Goal: Navigation & Orientation: Find specific page/section

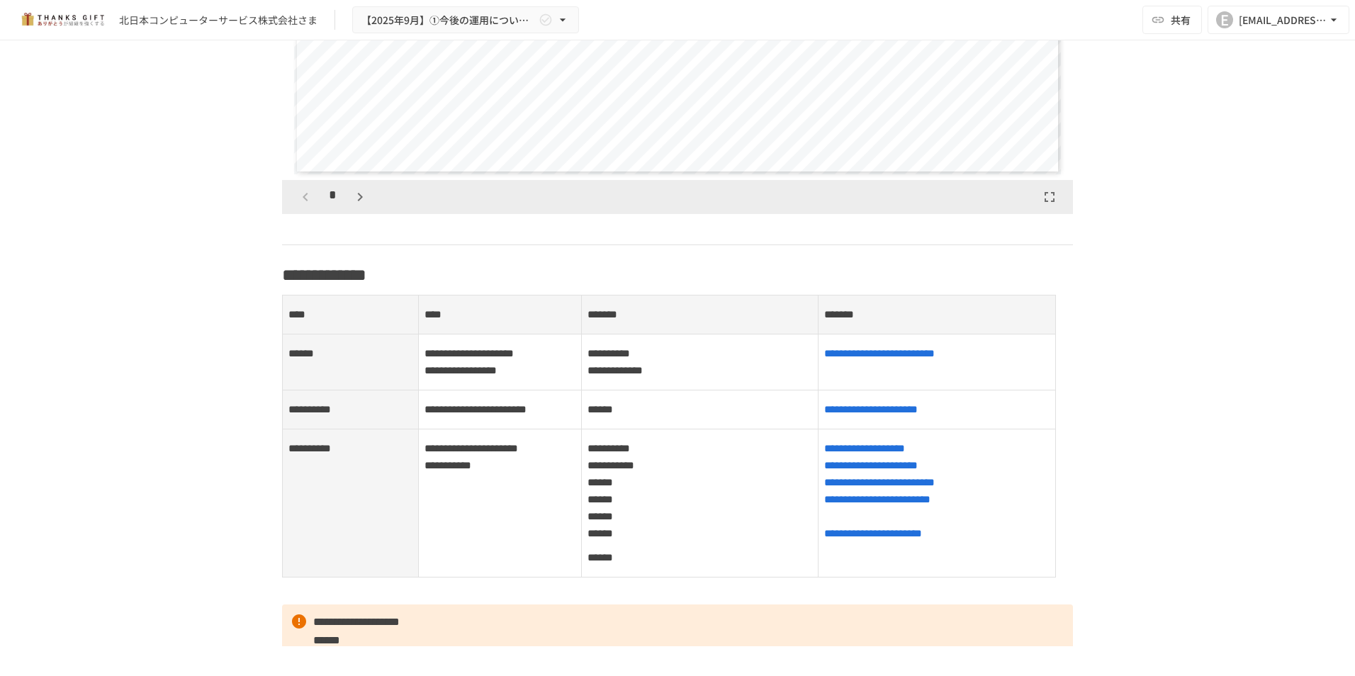
scroll to position [1701, 0]
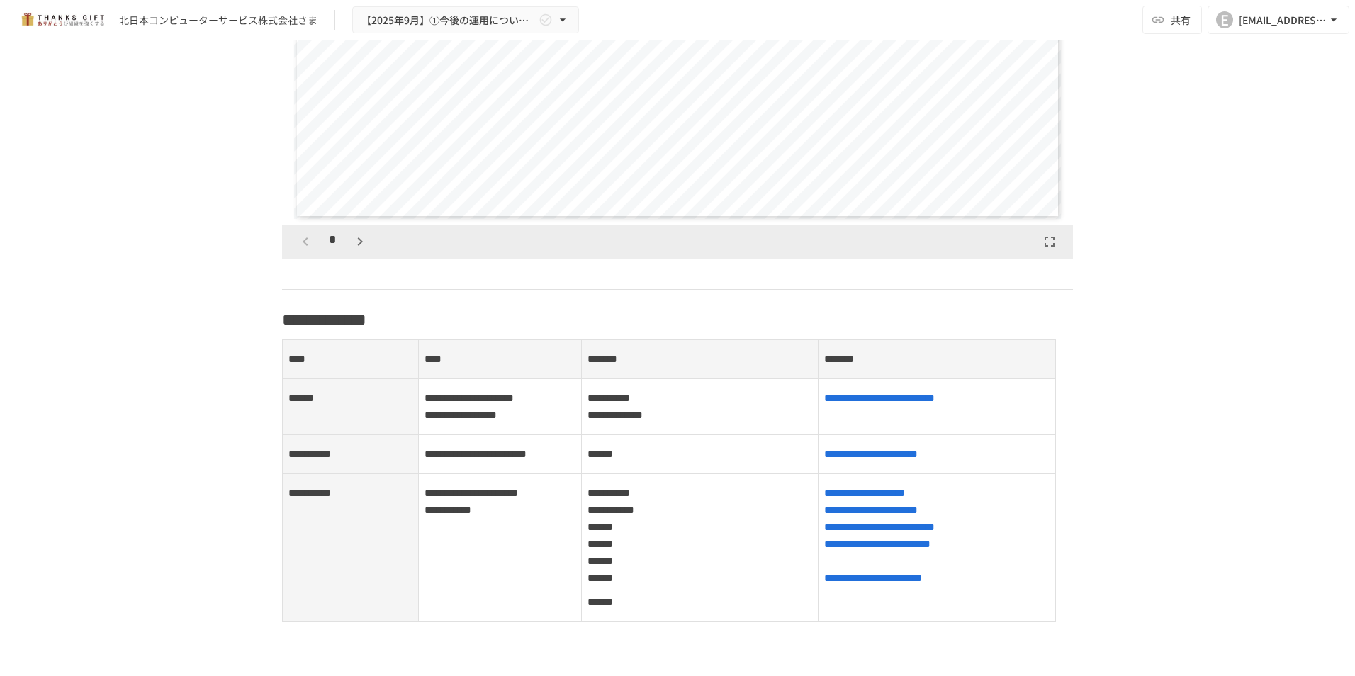
click at [352, 254] on button "button" at bounding box center [360, 242] width 24 height 24
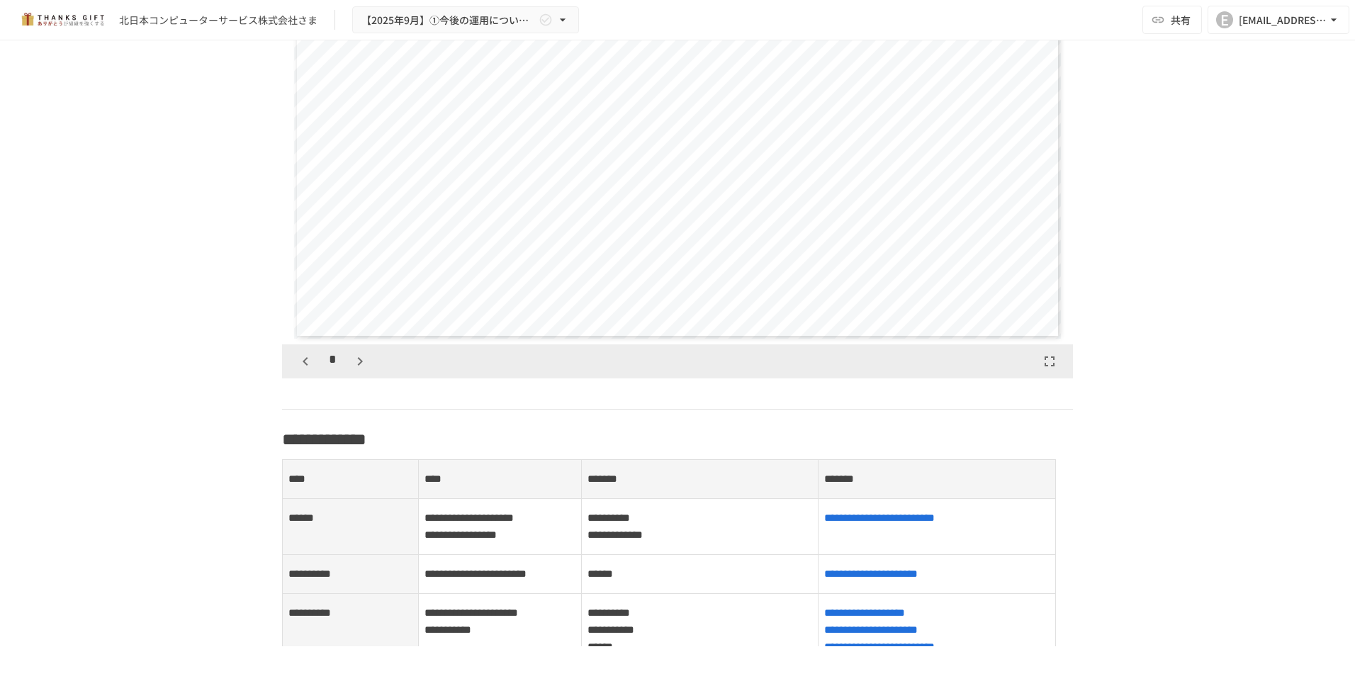
scroll to position [1512, 0]
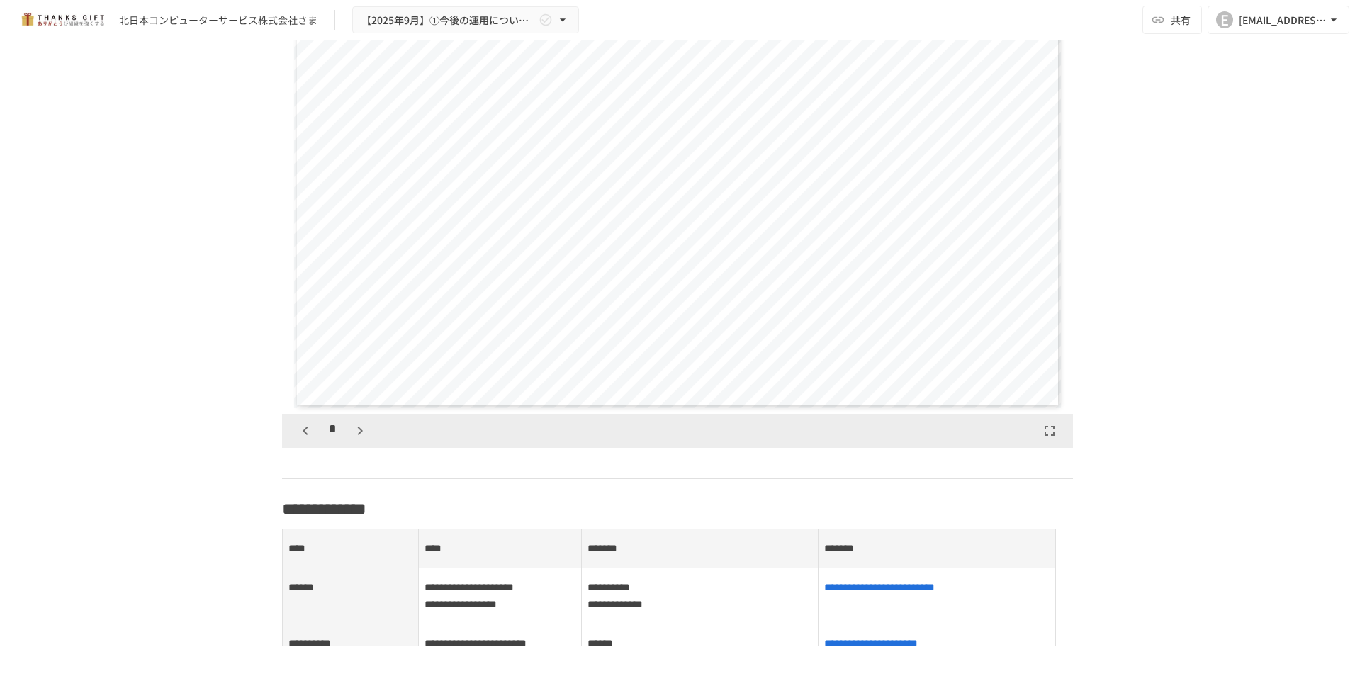
click at [352, 439] on icon "button" at bounding box center [360, 430] width 17 height 17
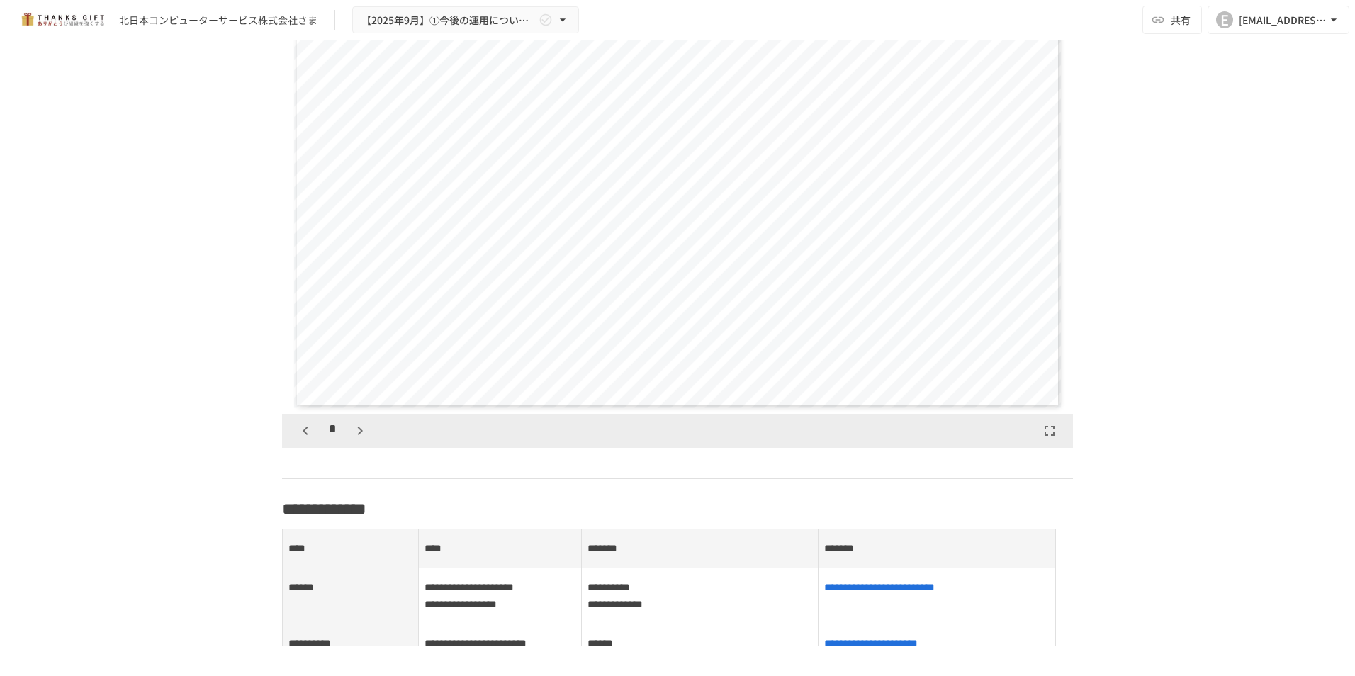
click at [352, 439] on icon "button" at bounding box center [360, 430] width 17 height 17
click at [309, 443] on button "button" at bounding box center [305, 431] width 24 height 24
click at [308, 439] on icon "button" at bounding box center [305, 430] width 17 height 17
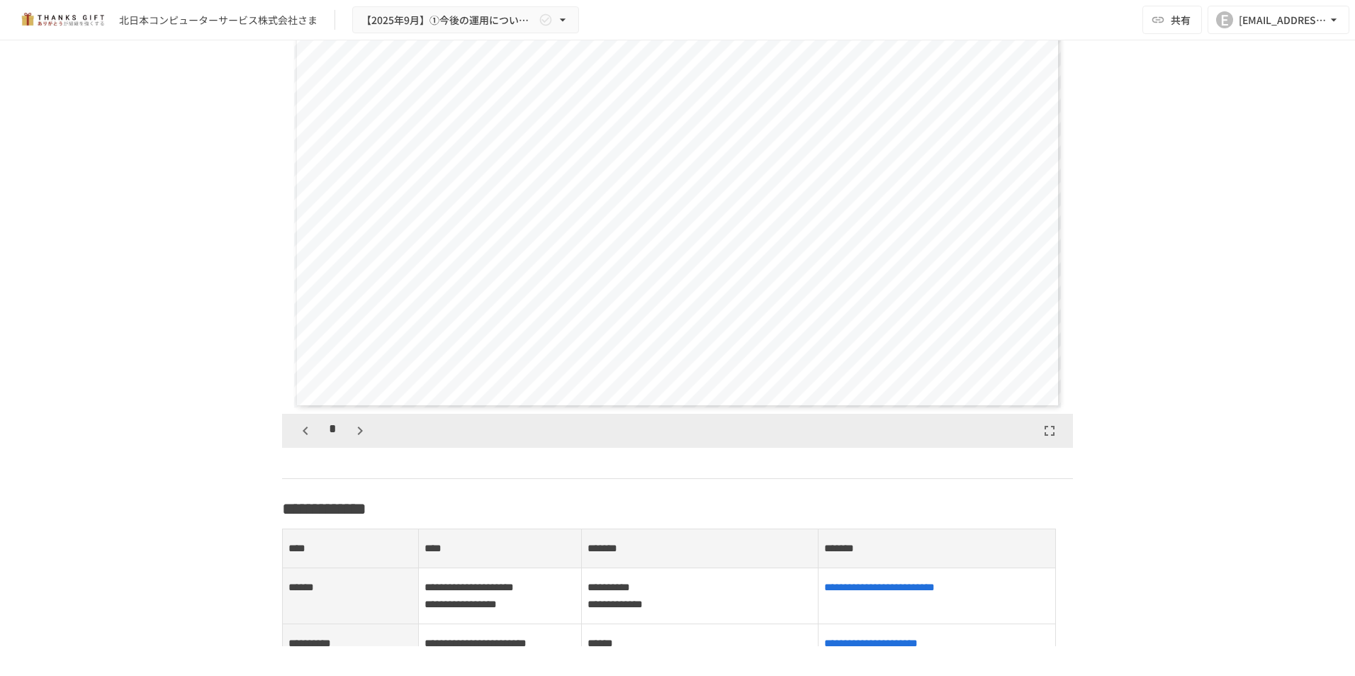
scroll to position [3101, 0]
click at [364, 443] on button "button" at bounding box center [360, 431] width 24 height 24
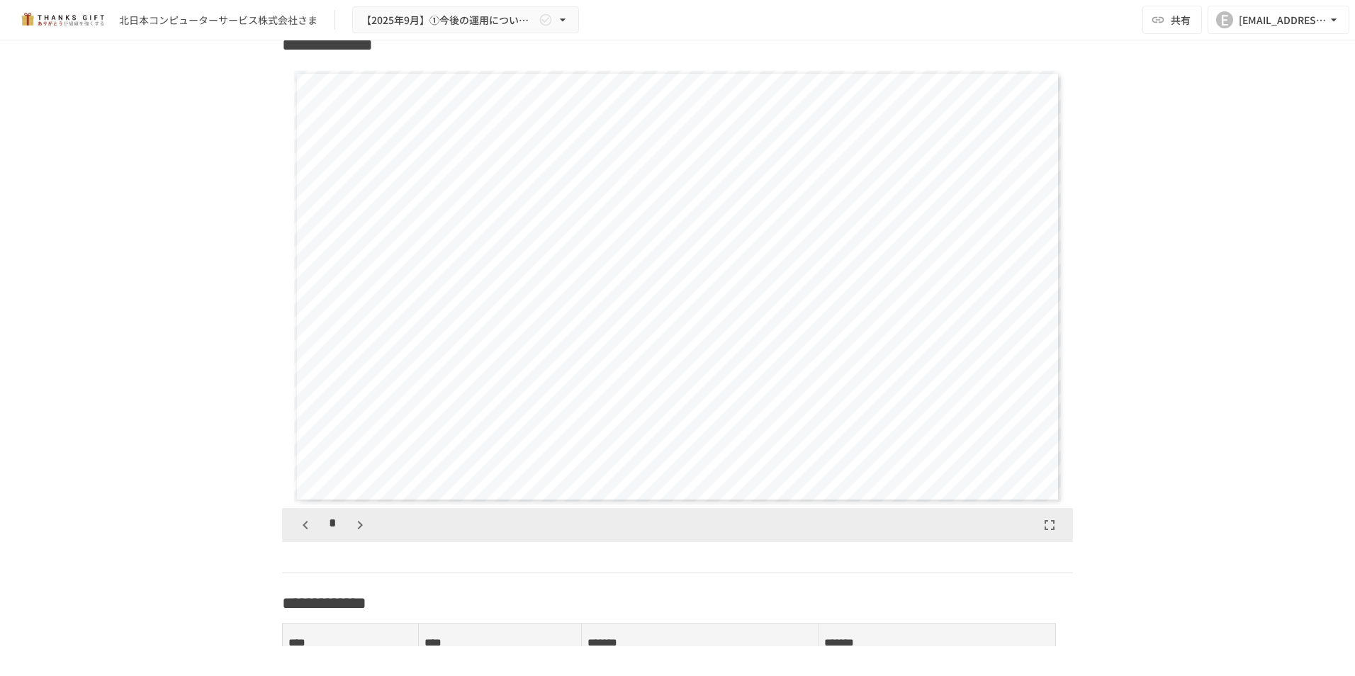
scroll to position [1512, 0]
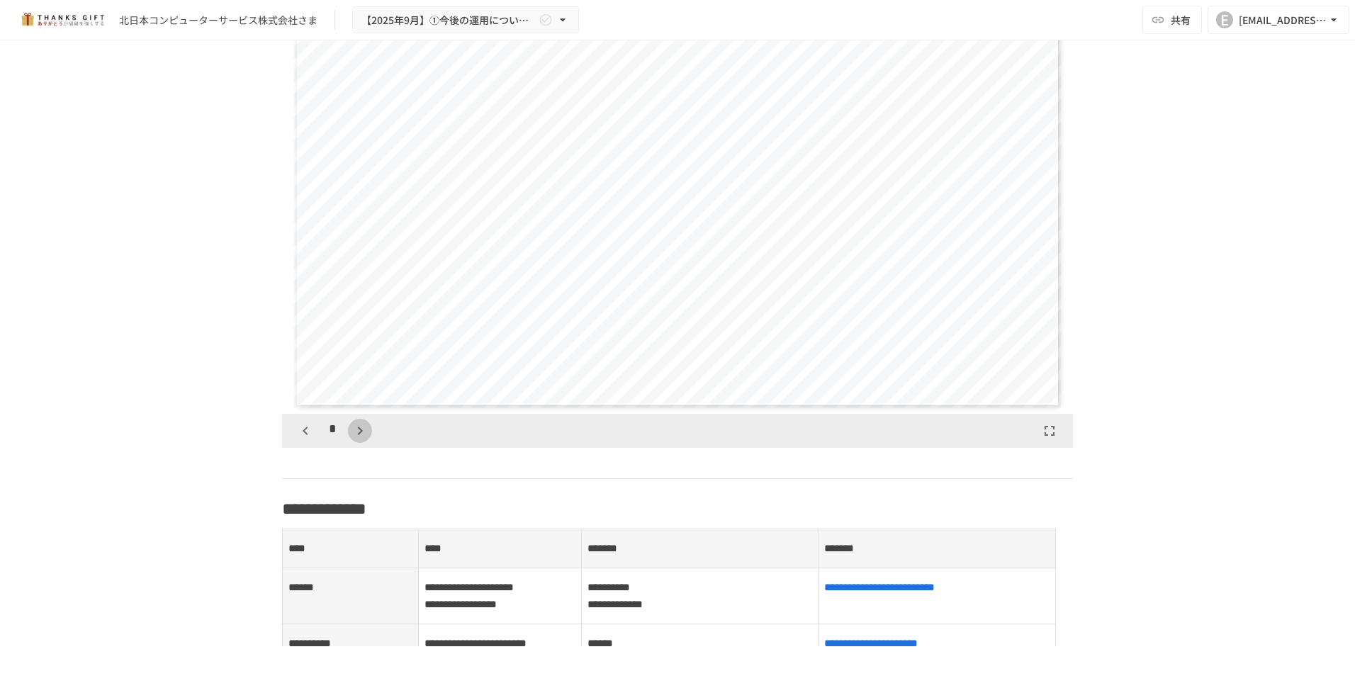
click at [352, 439] on icon "button" at bounding box center [360, 430] width 17 height 17
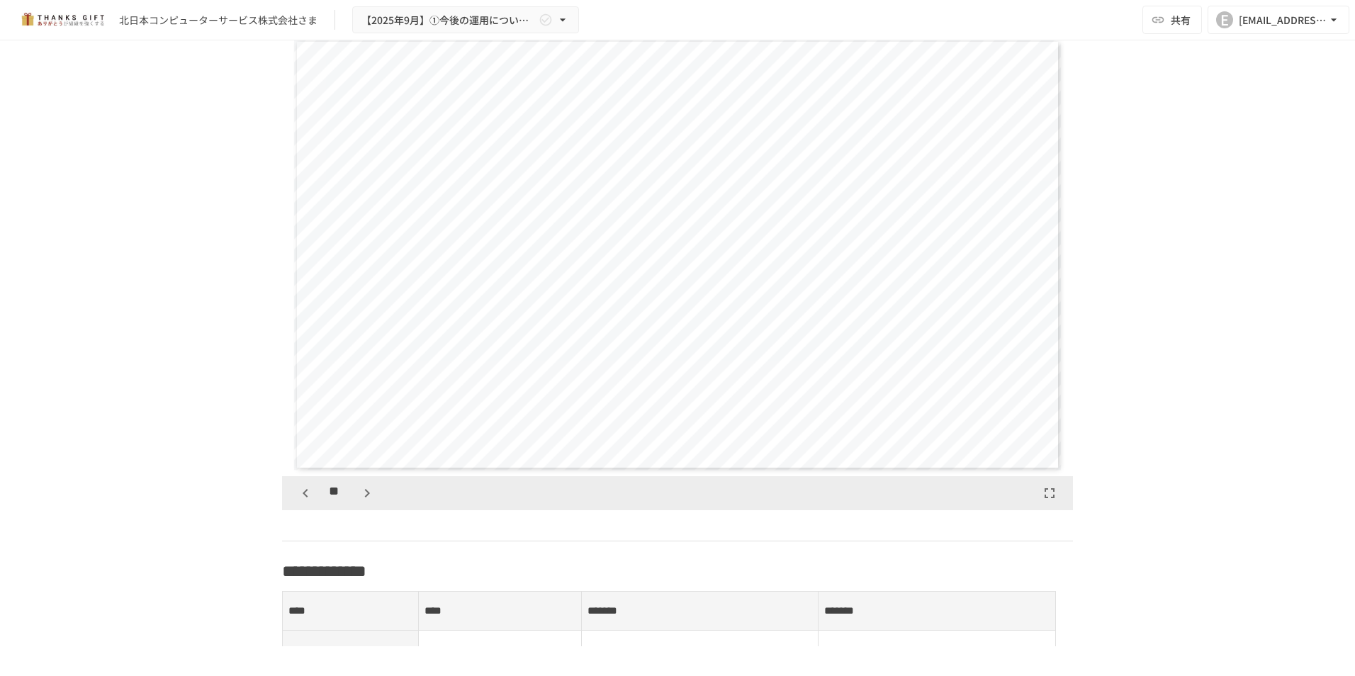
scroll to position [1418, 0]
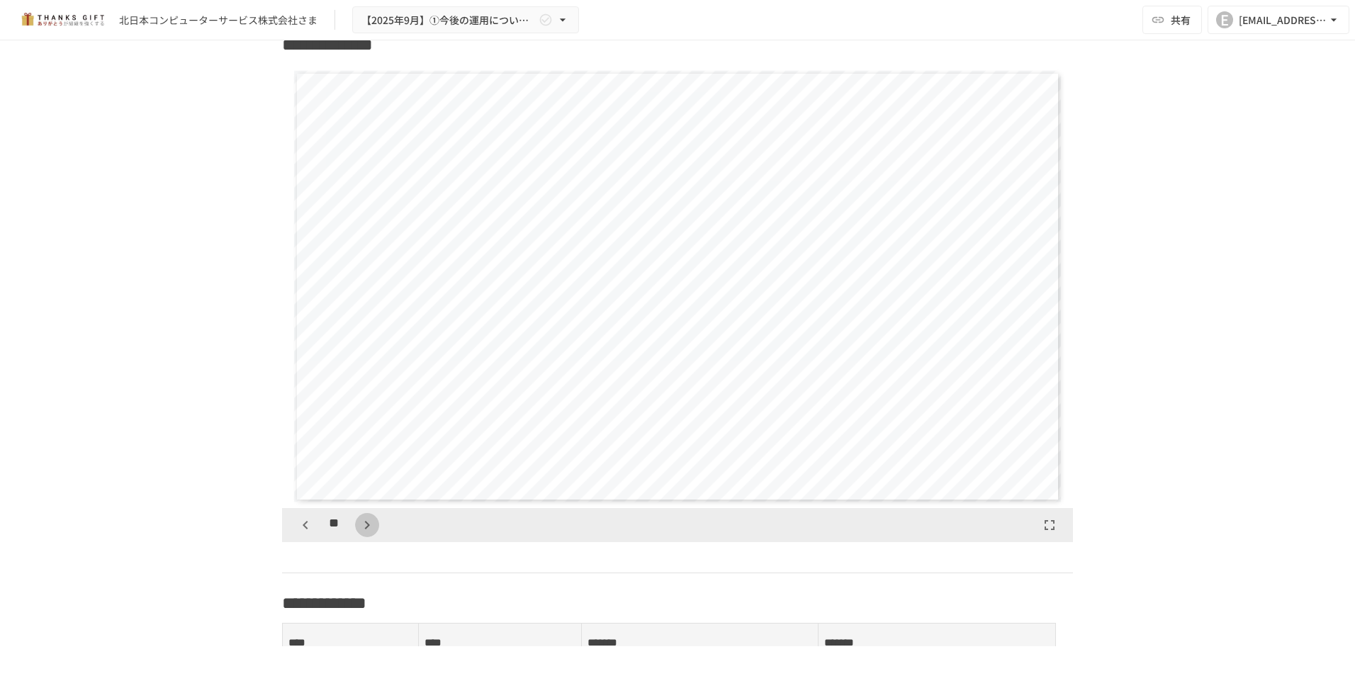
click at [360, 534] on icon "button" at bounding box center [367, 525] width 17 height 17
drag, startPoint x: 963, startPoint y: 444, endPoint x: 376, endPoint y: 395, distance: 588.9
click at [376, 395] on div "**********" at bounding box center [678, 286] width 768 height 432
click at [1053, 455] on div "**********" at bounding box center [678, 286] width 768 height 432
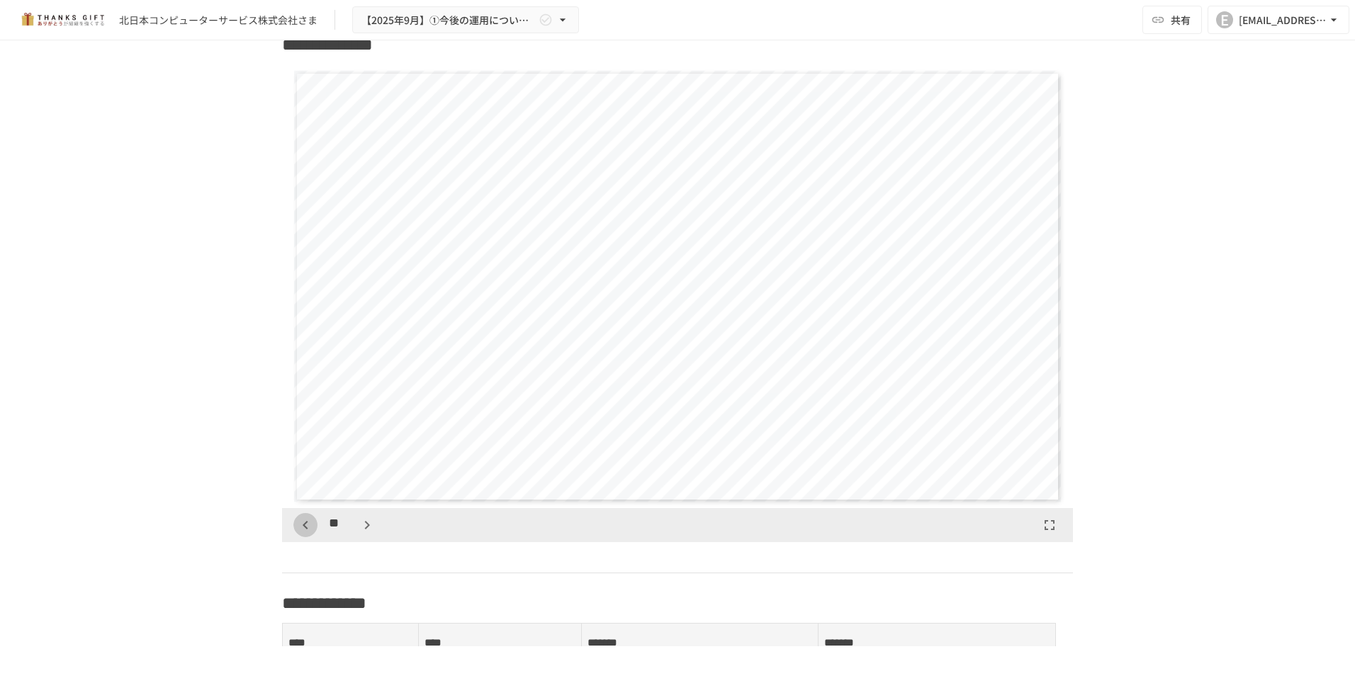
click at [297, 534] on icon "button" at bounding box center [305, 525] width 17 height 17
click at [352, 534] on icon "button" at bounding box center [360, 525] width 17 height 17
click at [349, 537] on div "**" at bounding box center [336, 525] width 86 height 24
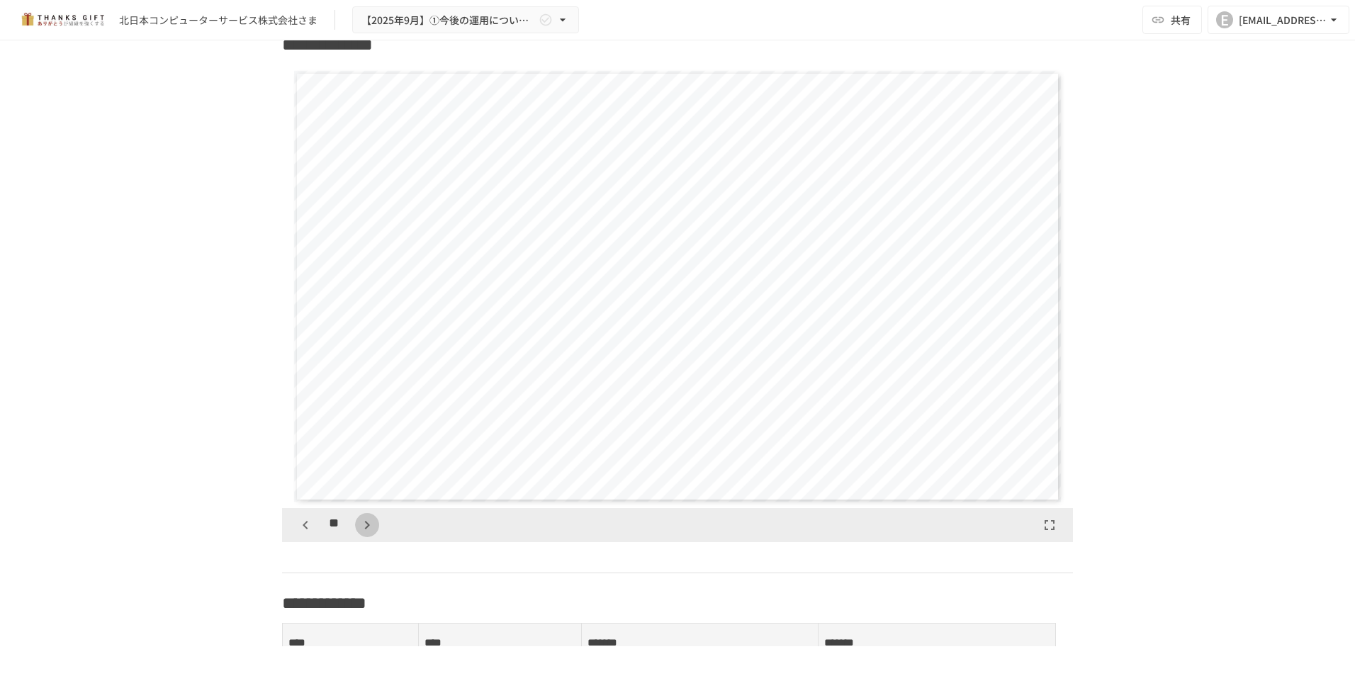
click at [359, 534] on icon "button" at bounding box center [367, 525] width 17 height 17
click at [365, 529] on icon "button" at bounding box center [367, 525] width 5 height 9
drag, startPoint x: 361, startPoint y: 545, endPoint x: 166, endPoint y: 535, distance: 195.2
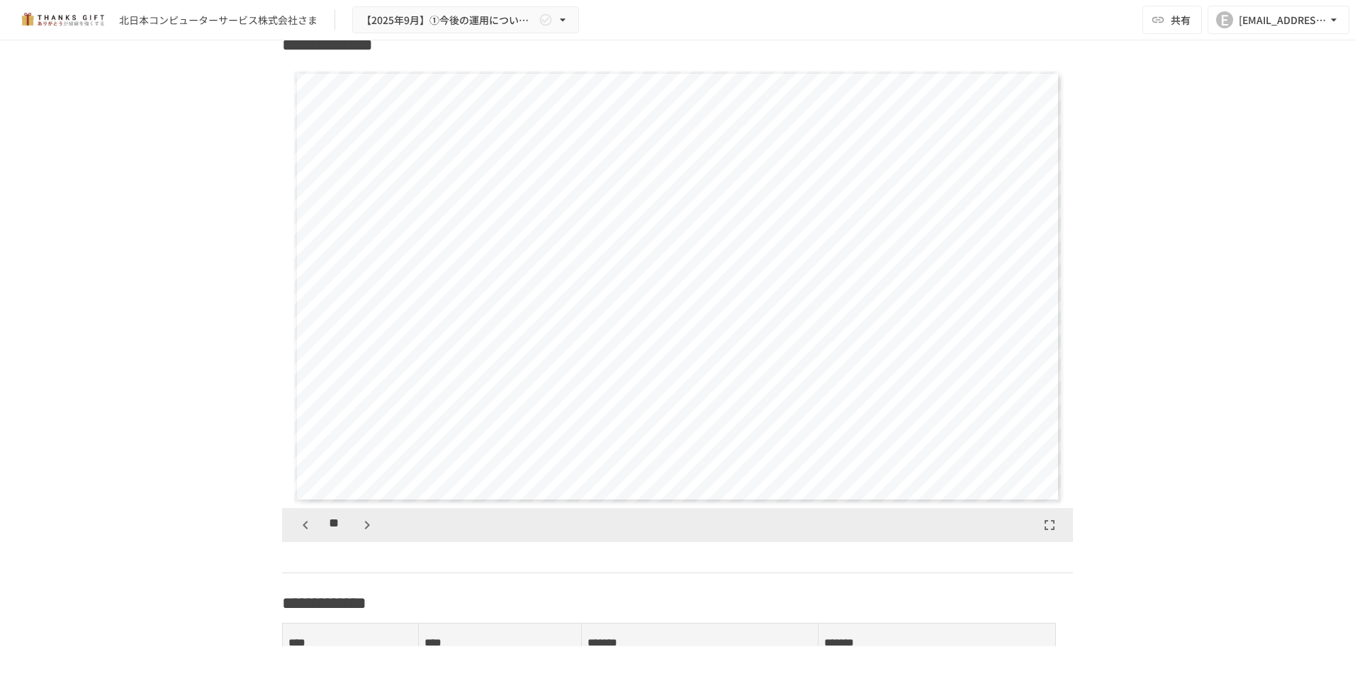
click at [166, 535] on div "**********" at bounding box center [677, 343] width 1355 height 606
drag, startPoint x: 1237, startPoint y: 354, endPoint x: 1230, endPoint y: 358, distance: 7.9
click at [1235, 356] on div "**********" at bounding box center [677, 343] width 1355 height 606
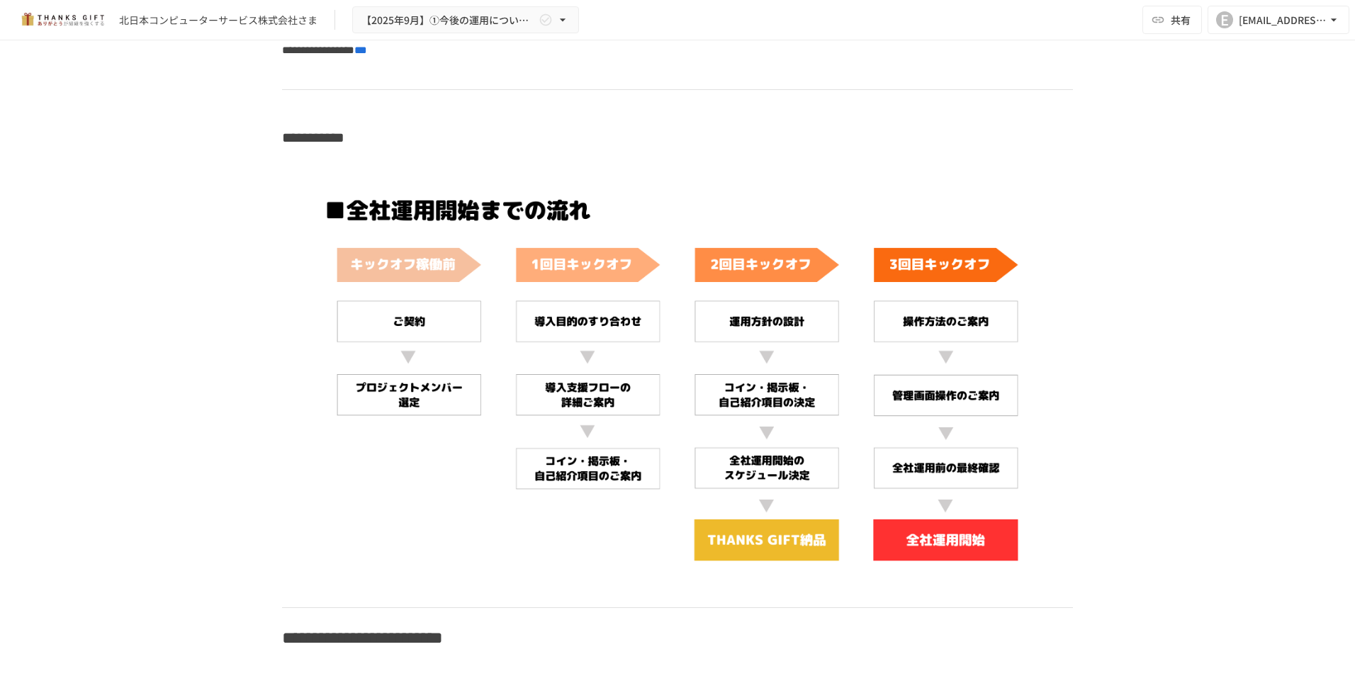
scroll to position [4631, 0]
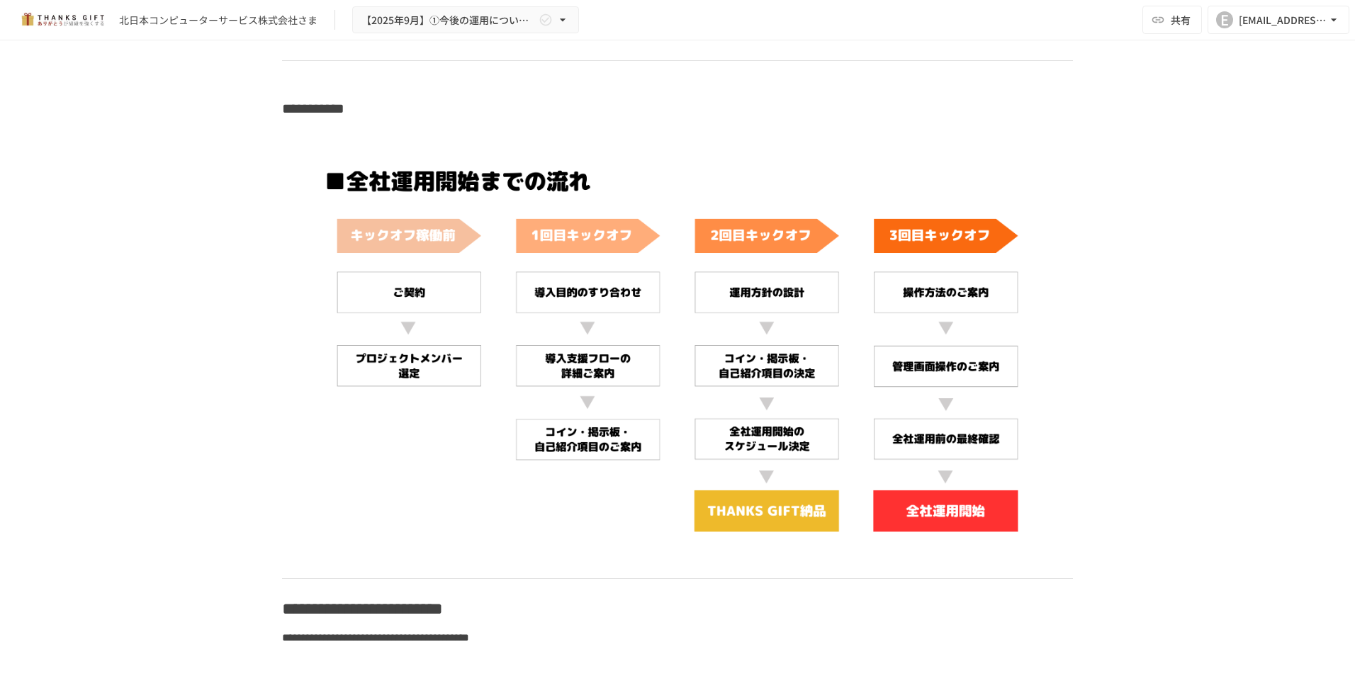
drag, startPoint x: 571, startPoint y: 501, endPoint x: 538, endPoint y: 501, distance: 33.3
click at [538, 501] on img at bounding box center [677, 349] width 791 height 445
